Goal: Find specific page/section: Find specific page/section

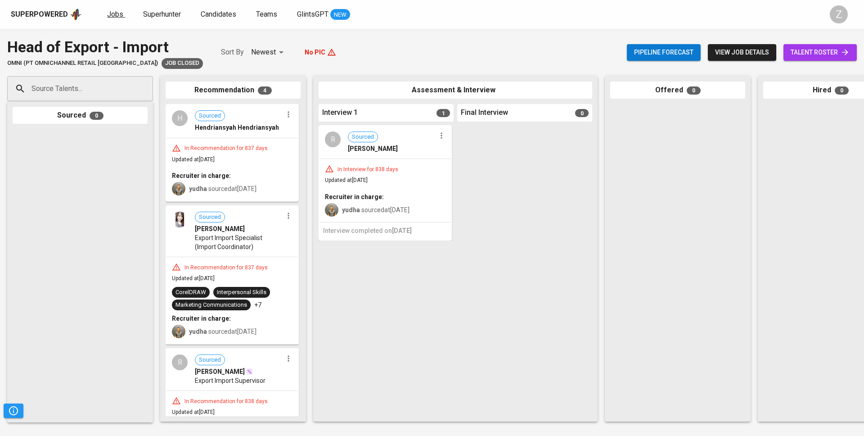
click at [114, 16] on span "Jobs" at bounding box center [115, 14] width 16 height 9
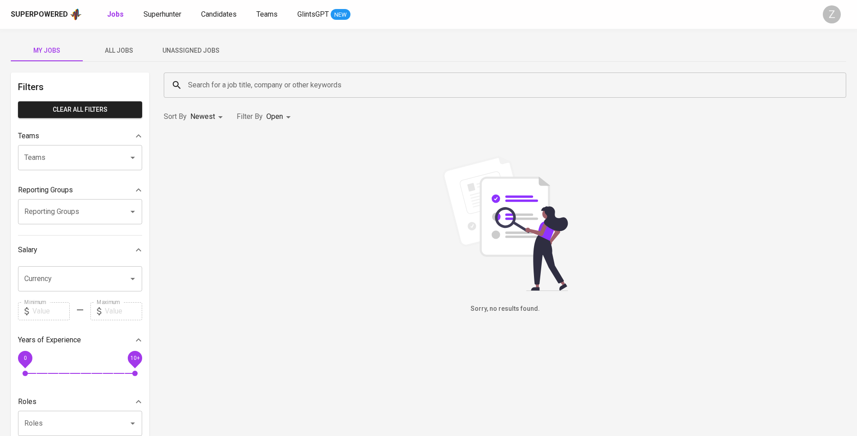
click at [128, 39] on div "My Jobs All Jobs Unassigned Jobs Filters Clear All filters Teams Teams Teams Re…" at bounding box center [428, 310] width 857 height 562
click at [126, 45] on span "All Jobs" at bounding box center [118, 50] width 61 height 11
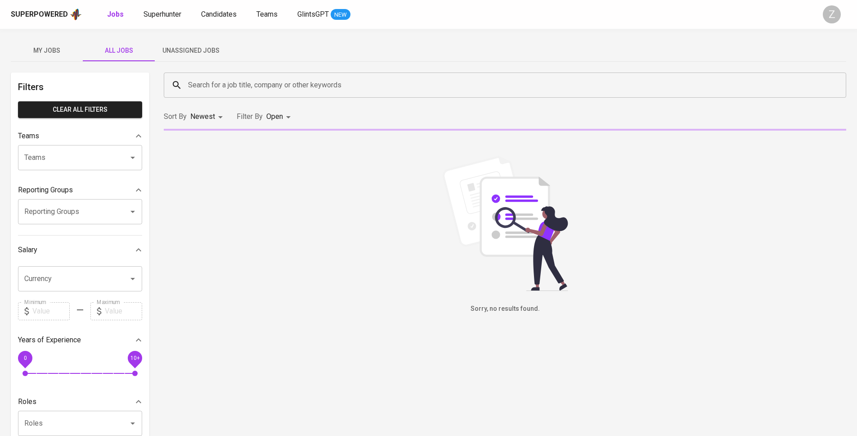
click at [237, 83] on input "Search for a job title, company or other keywords" at bounding box center [507, 84] width 643 height 17
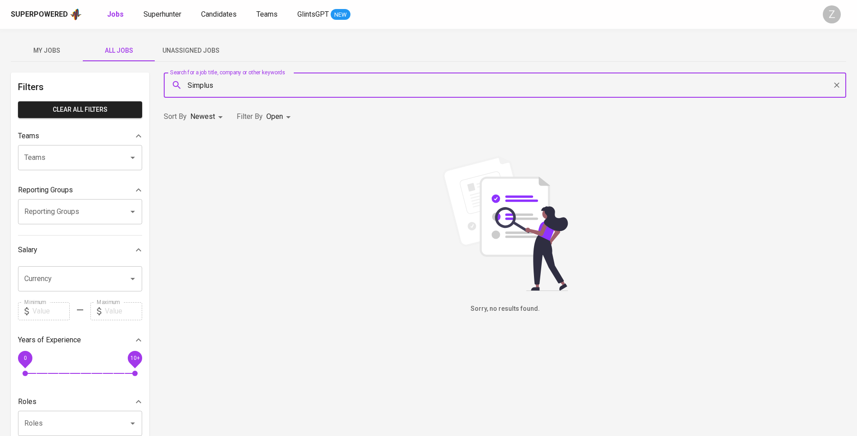
type input "Simplus"
click at [288, 116] on body "Superpowered Jobs Superhunter Candidates Teams GlintsGPT NEW Z My Jobs All Jobs…" at bounding box center [428, 307] width 857 height 614
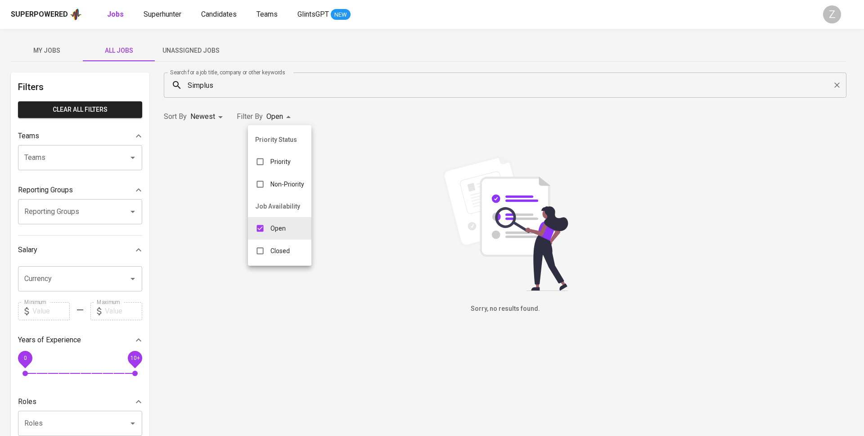
click at [286, 252] on p "Closed" at bounding box center [279, 250] width 19 height 9
type input "OPEN,CLOSE"
checkbox input "true"
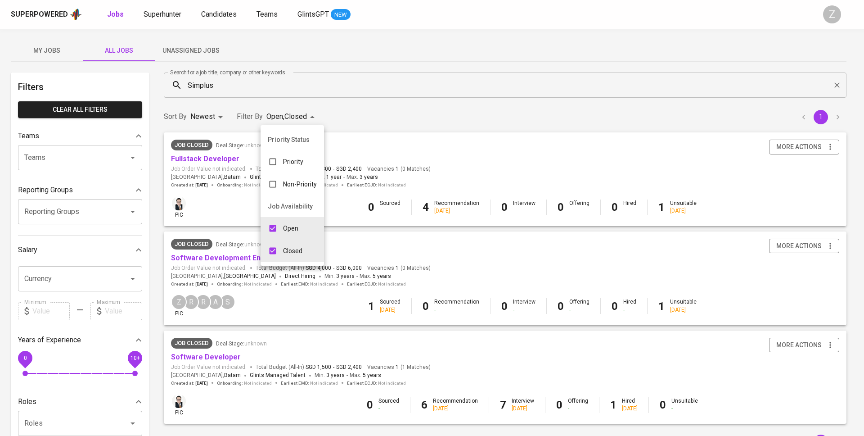
click at [217, 182] on div at bounding box center [432, 218] width 864 height 436
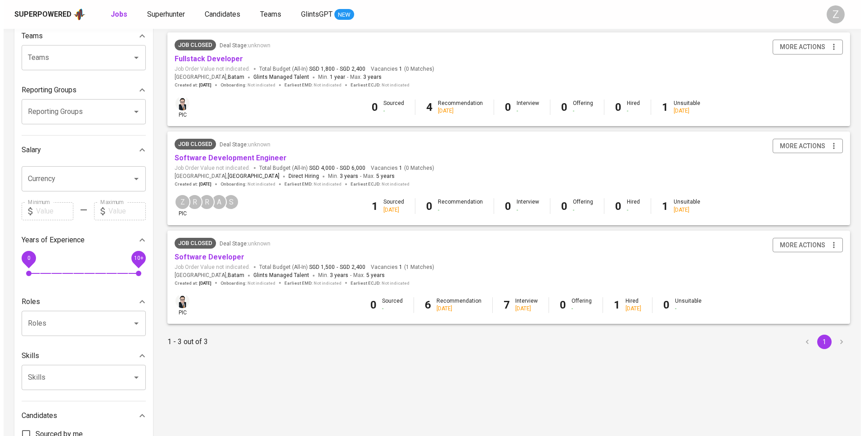
scroll to position [147, 0]
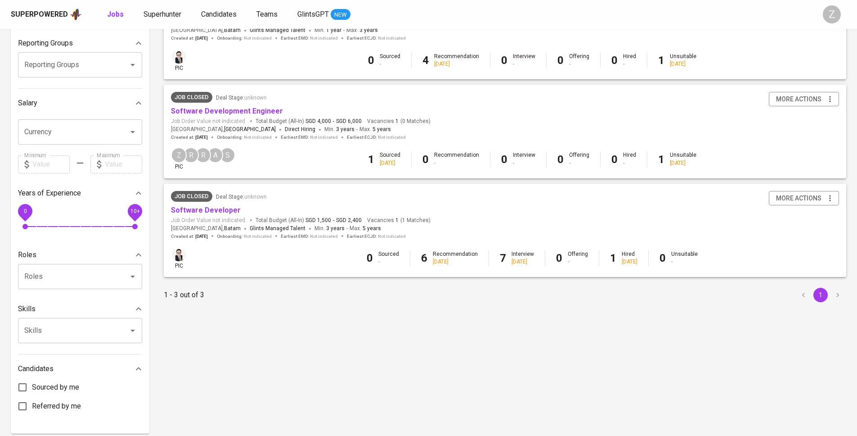
click at [594, 212] on div "Job Closed Deal Stage : unknown Software Developer Job Order Value not indicate…" at bounding box center [505, 215] width 668 height 49
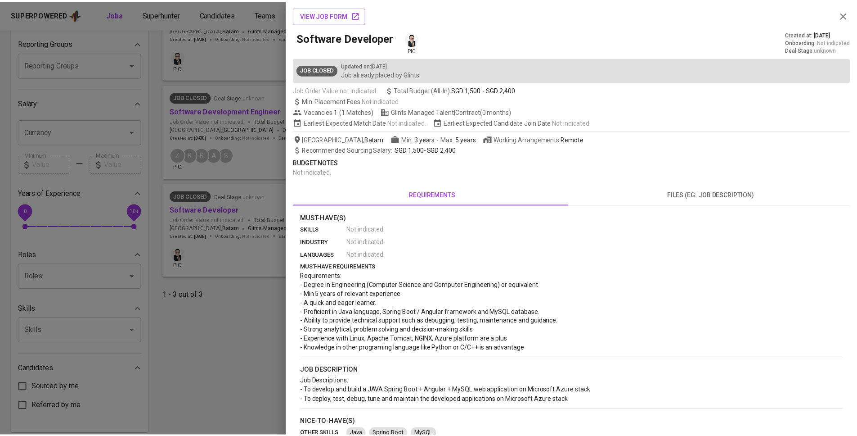
scroll to position [0, 0]
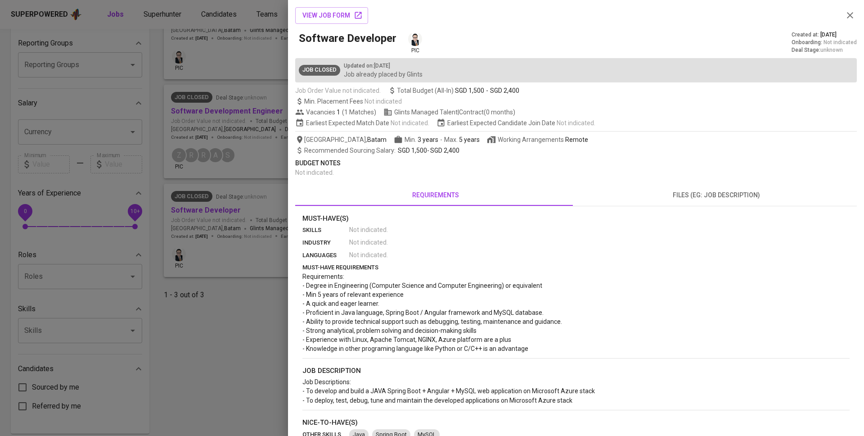
click at [251, 229] on div at bounding box center [432, 218] width 864 height 436
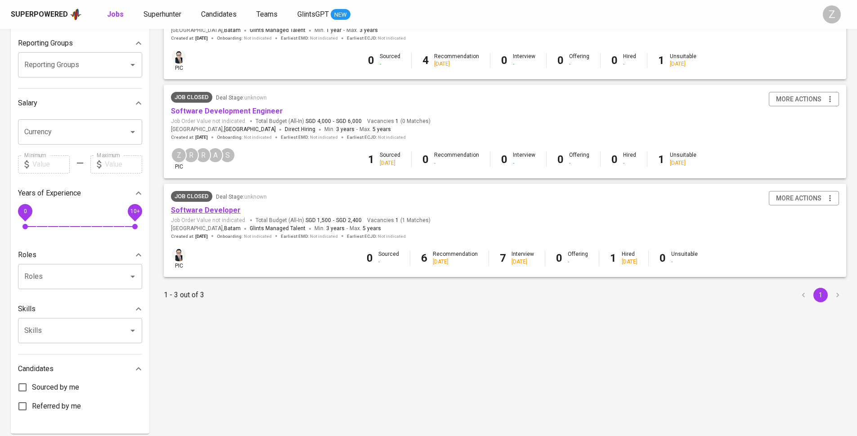
click at [222, 210] on link "Software Developer" at bounding box center [206, 210] width 70 height 9
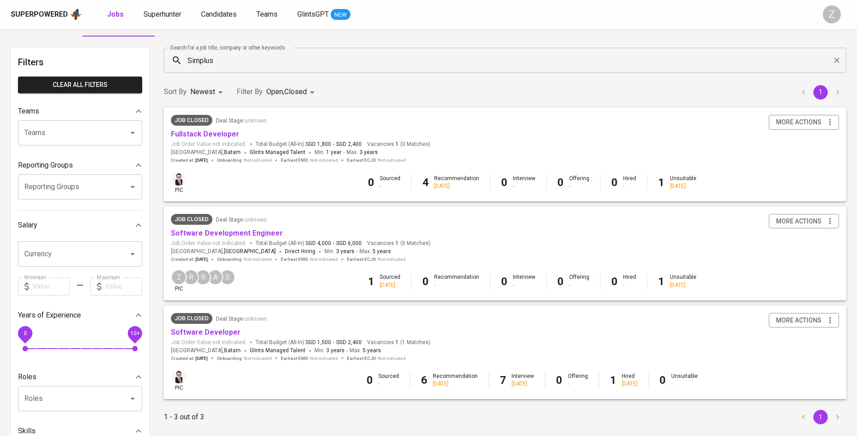
scroll to position [22, 0]
